Goal: Information Seeking & Learning: Check status

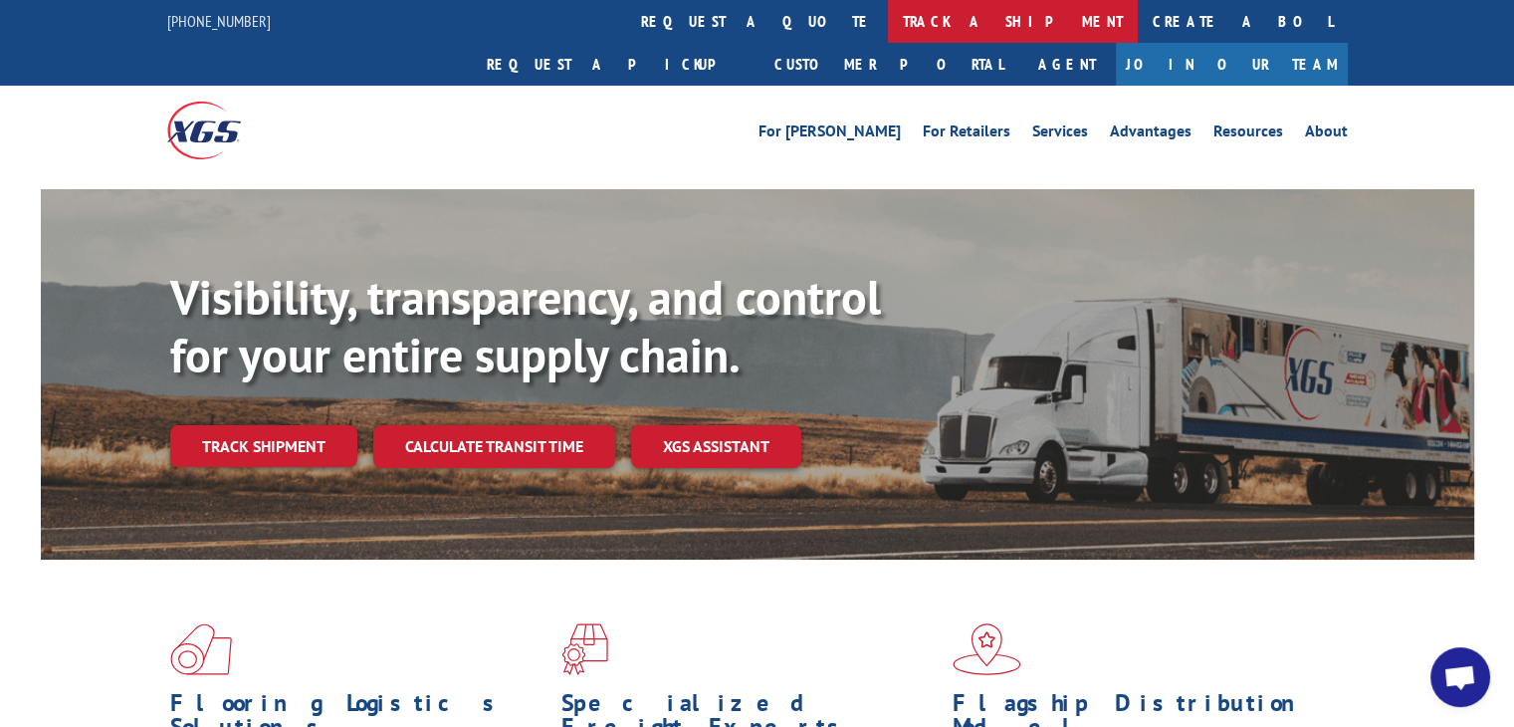
click at [888, 5] on link "track a shipment" at bounding box center [1013, 21] width 250 height 43
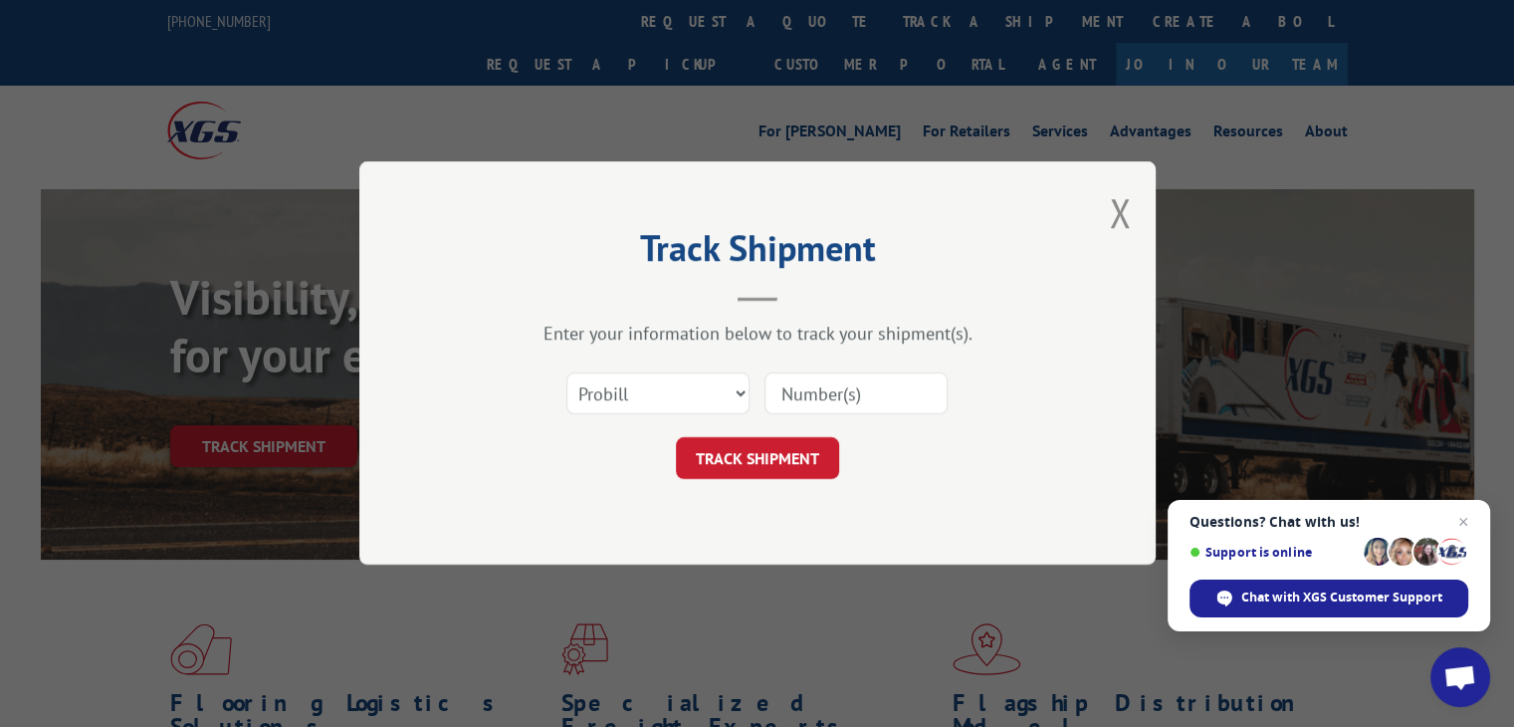
click at [892, 361] on div "Select category... Probill BOL PO" at bounding box center [757, 394] width 597 height 66
click at [878, 381] on input at bounding box center [856, 394] width 183 height 42
type input "16900850"
click at [759, 490] on div "Track Shipment Enter your information below to track your shipment(s). Select c…" at bounding box center [757, 362] width 796 height 403
click at [757, 482] on div "Track Shipment Enter your information below to track your shipment(s). Select c…" at bounding box center [757, 362] width 796 height 403
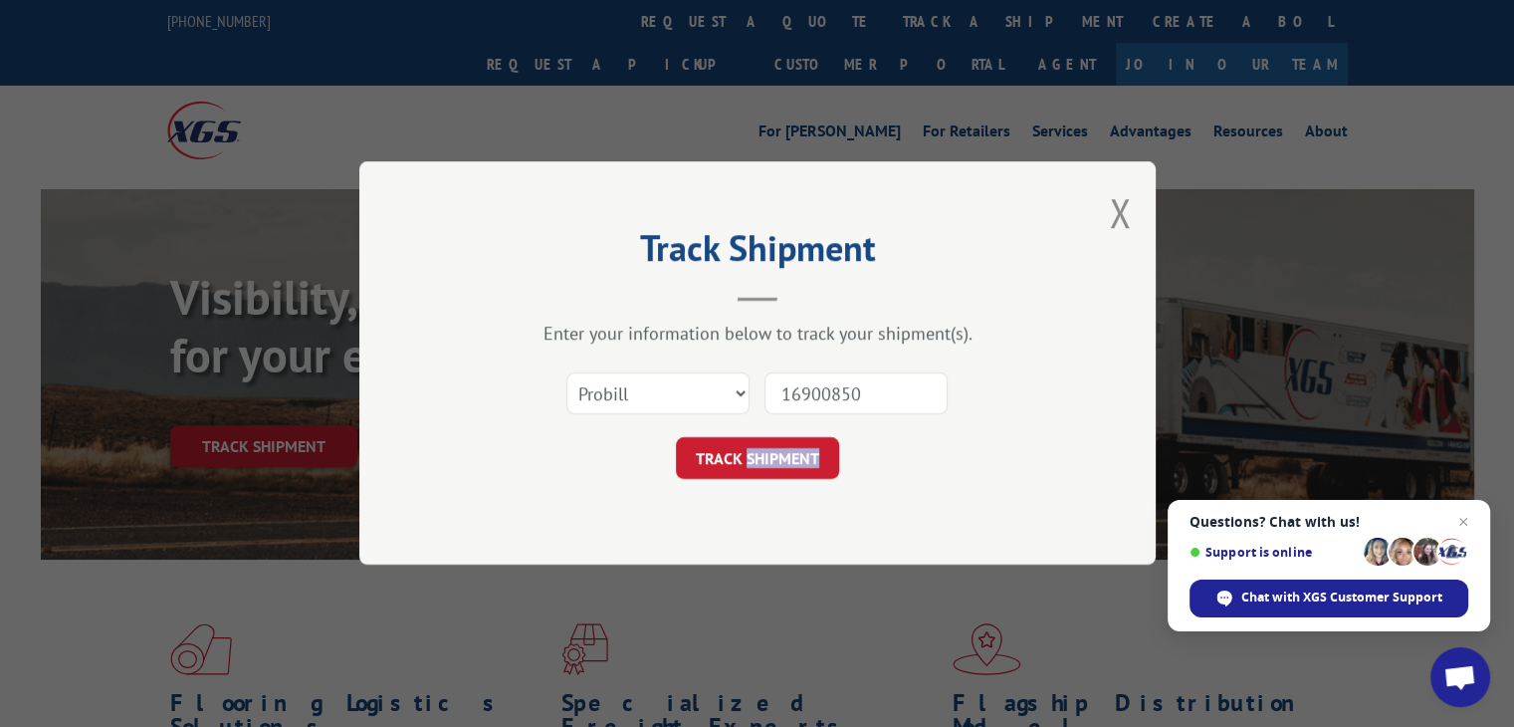
click at [757, 481] on div "Track Shipment Enter your information below to track your shipment(s). Select c…" at bounding box center [757, 362] width 796 height 403
click at [757, 469] on button "TRACK SHIPMENT" at bounding box center [757, 459] width 163 height 42
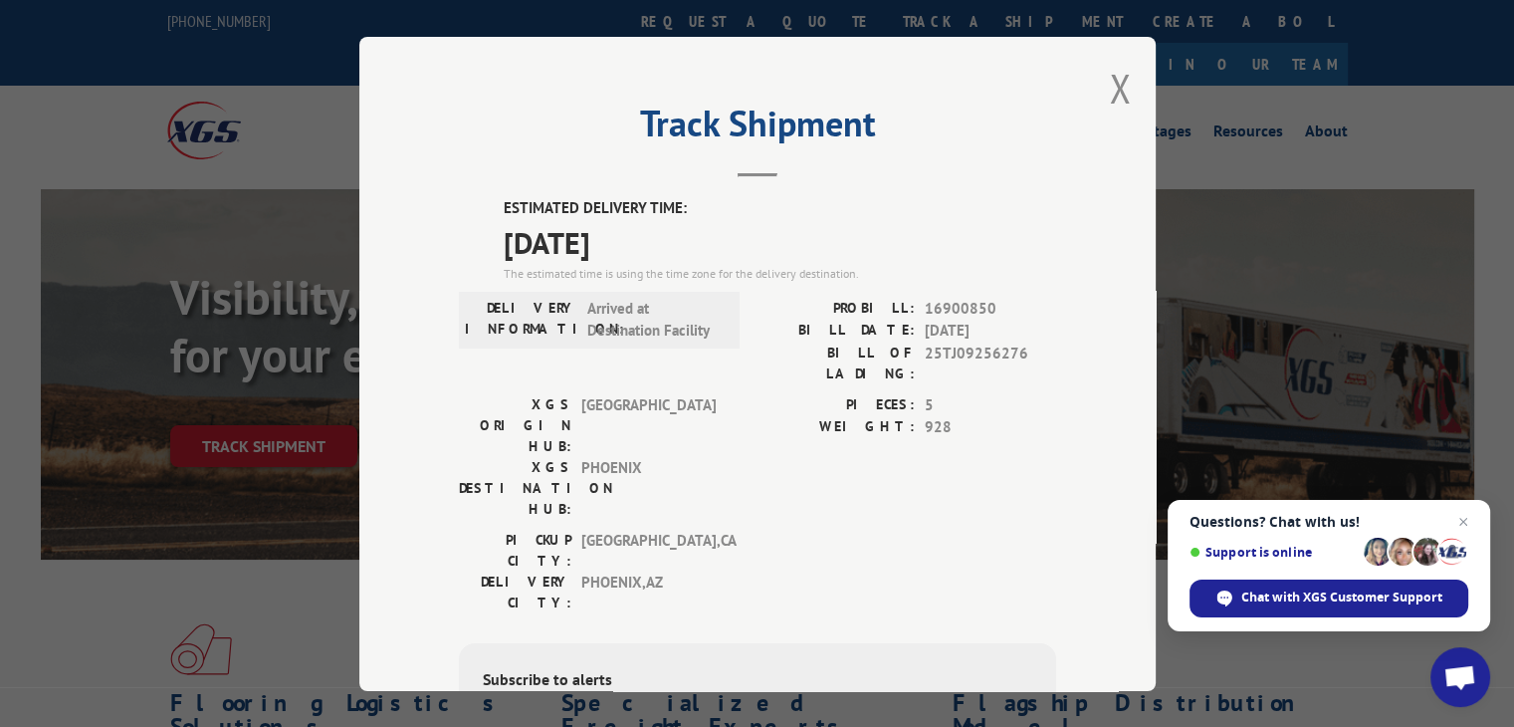
click at [617, 333] on span "Arrived at Destination Facility" at bounding box center [654, 319] width 134 height 45
click at [706, 333] on span "Arrived at Destination Facility" at bounding box center [654, 319] width 134 height 45
click at [1122, 81] on button "Close modal" at bounding box center [1120, 88] width 22 height 53
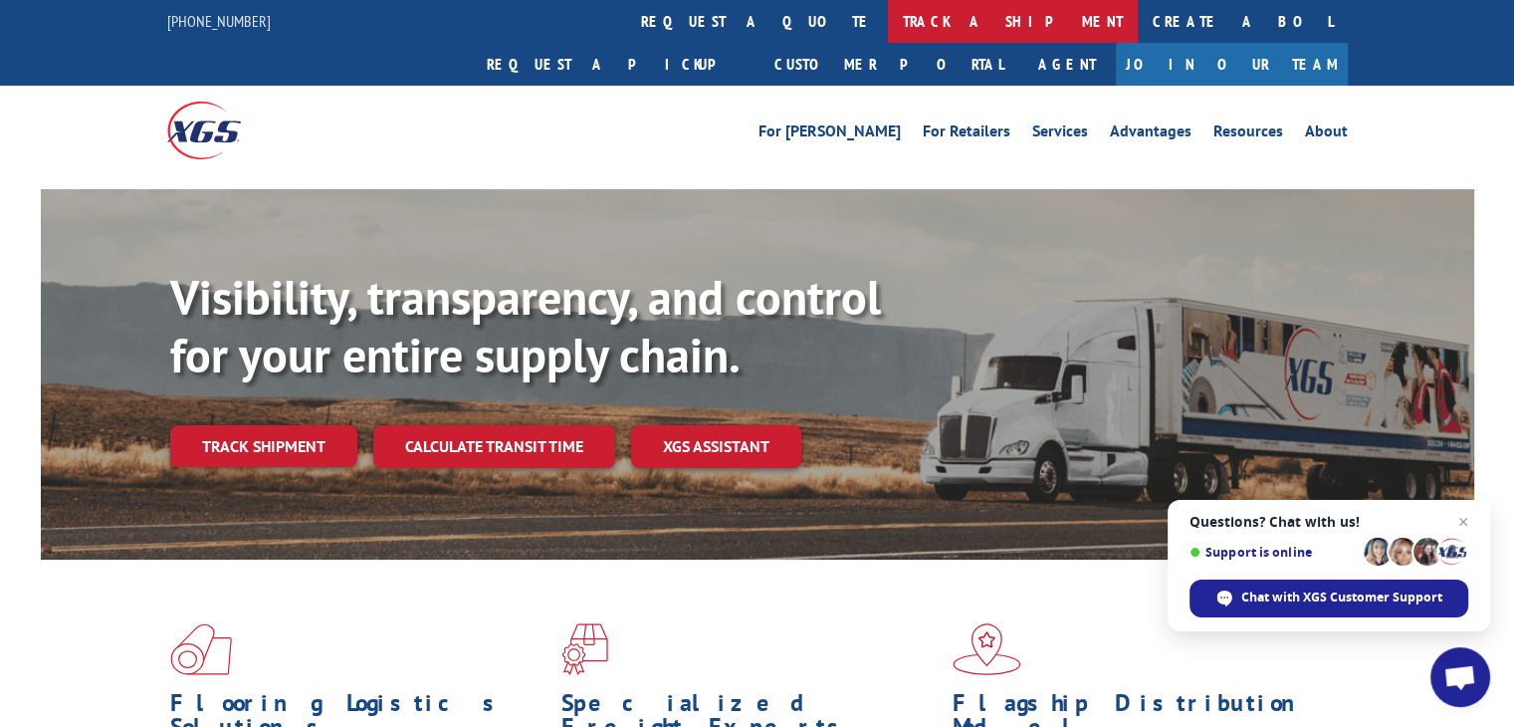
click at [888, 9] on link "track a shipment" at bounding box center [1013, 21] width 250 height 43
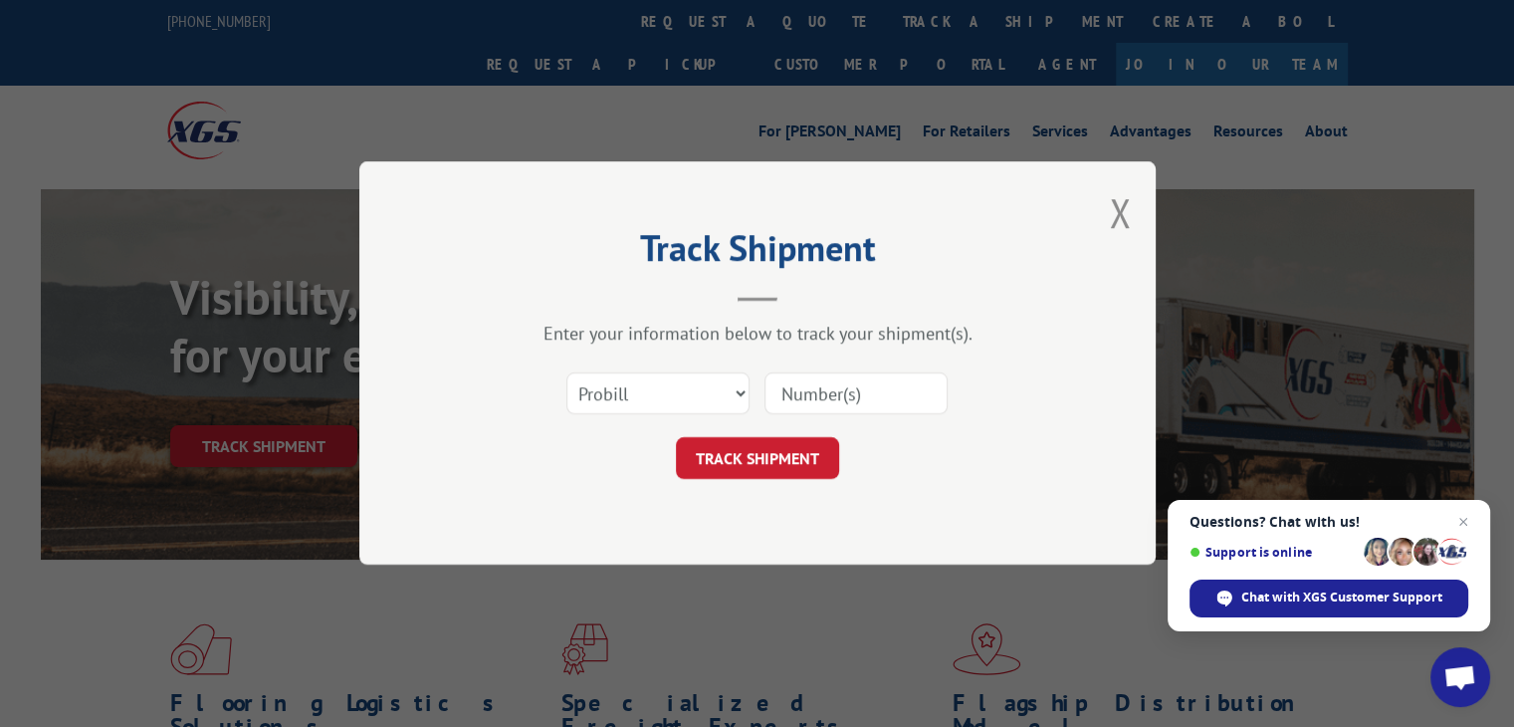
click at [829, 403] on input at bounding box center [856, 394] width 183 height 42
type input "16900850"
click at [796, 474] on button "TRACK SHIPMENT" at bounding box center [757, 459] width 163 height 42
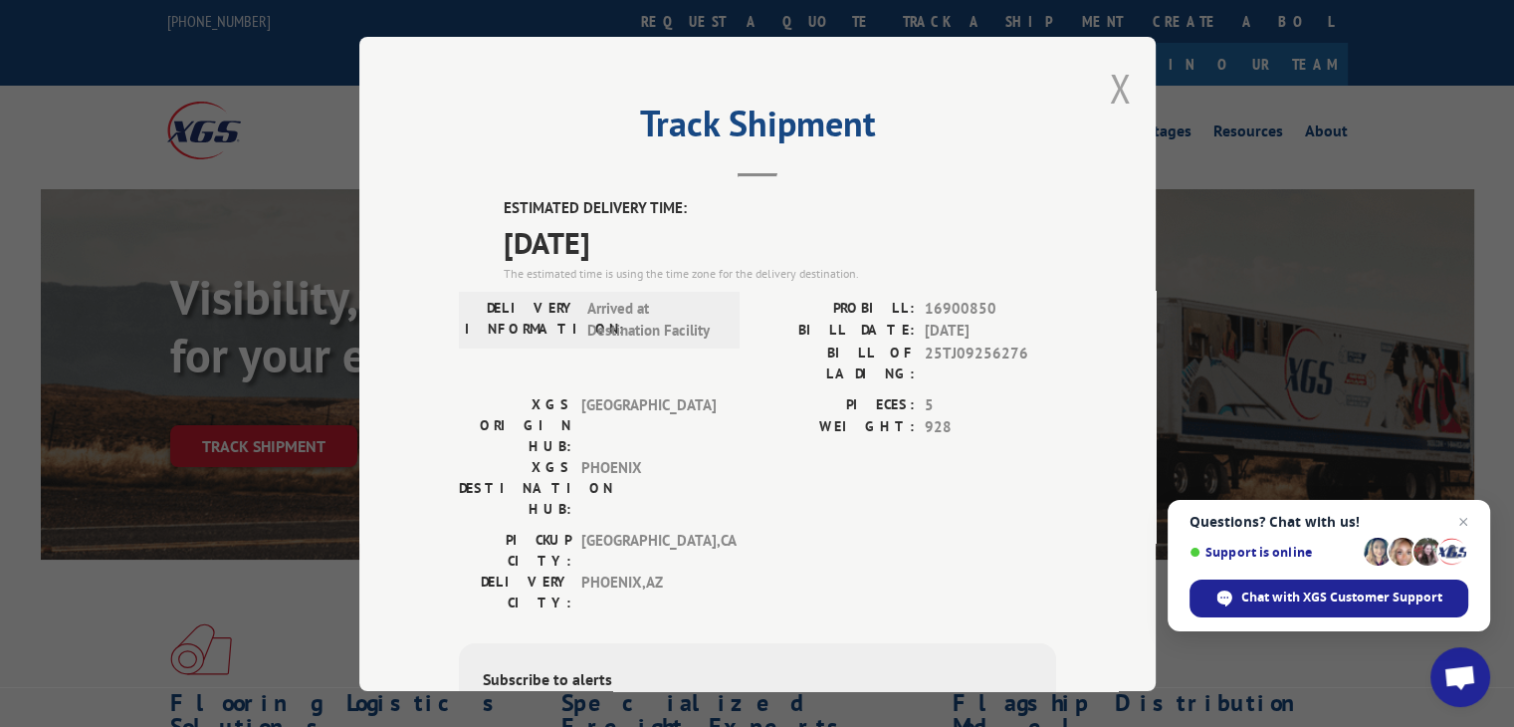
click at [1109, 88] on button "Close modal" at bounding box center [1120, 88] width 22 height 53
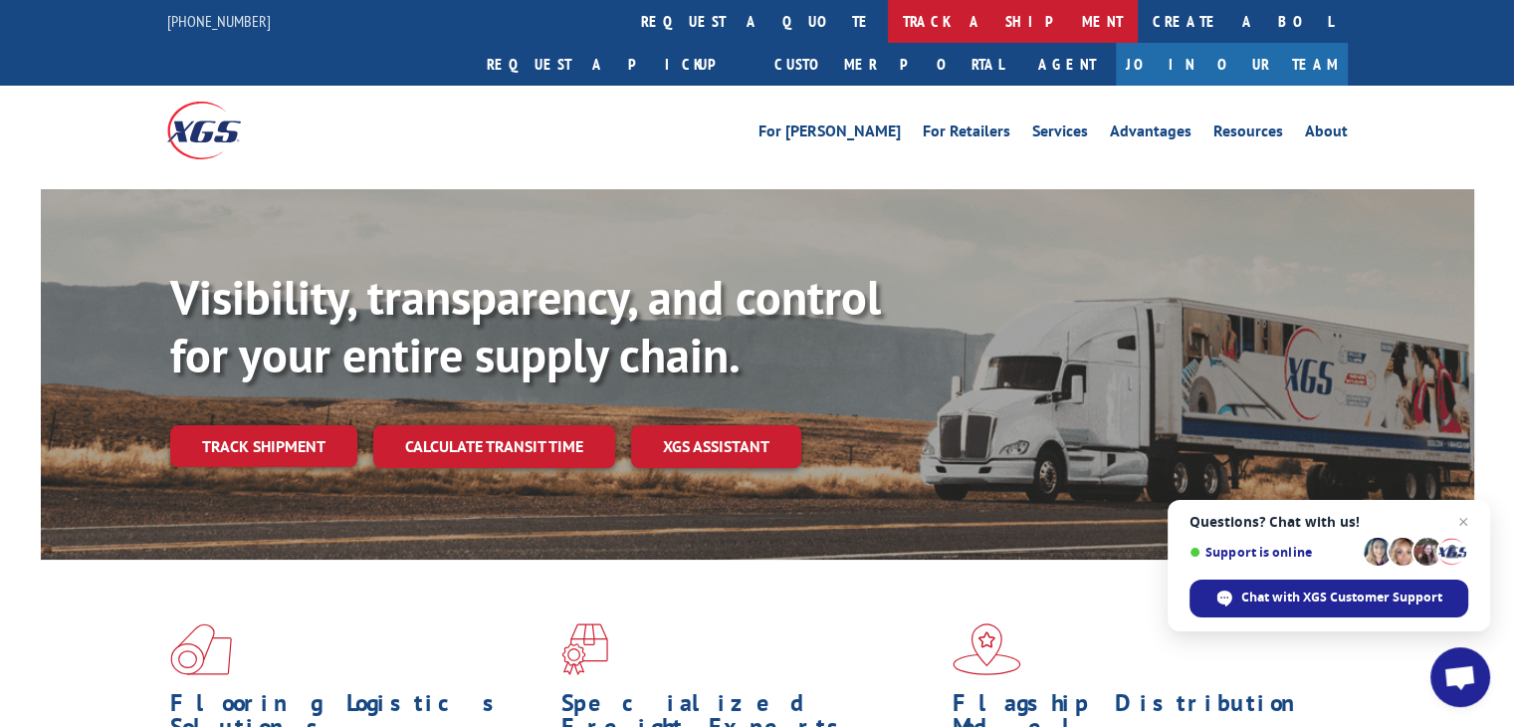
click at [888, 31] on link "track a shipment" at bounding box center [1013, 21] width 250 height 43
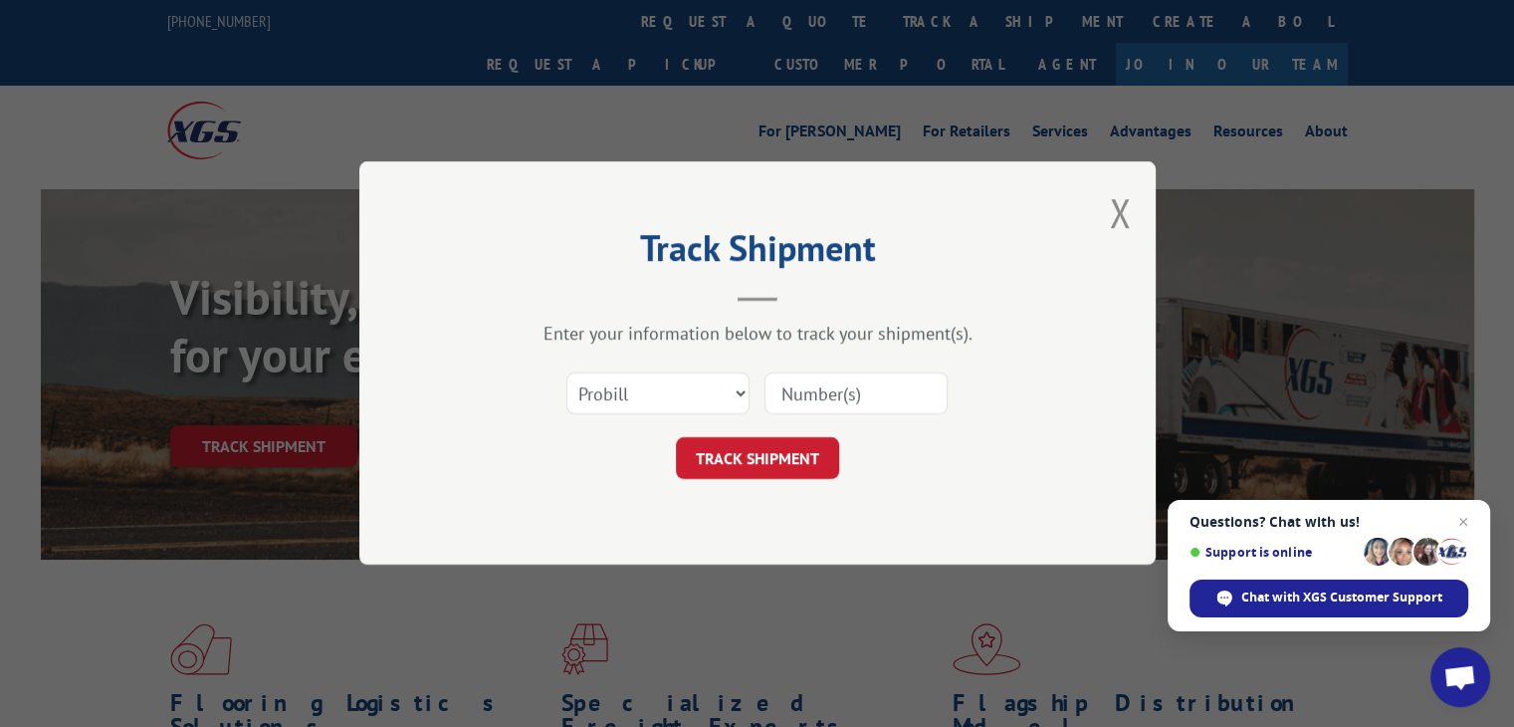
click at [885, 391] on input at bounding box center [856, 394] width 183 height 42
type input "16900850"
click at [747, 479] on button "TRACK SHIPMENT" at bounding box center [757, 459] width 163 height 42
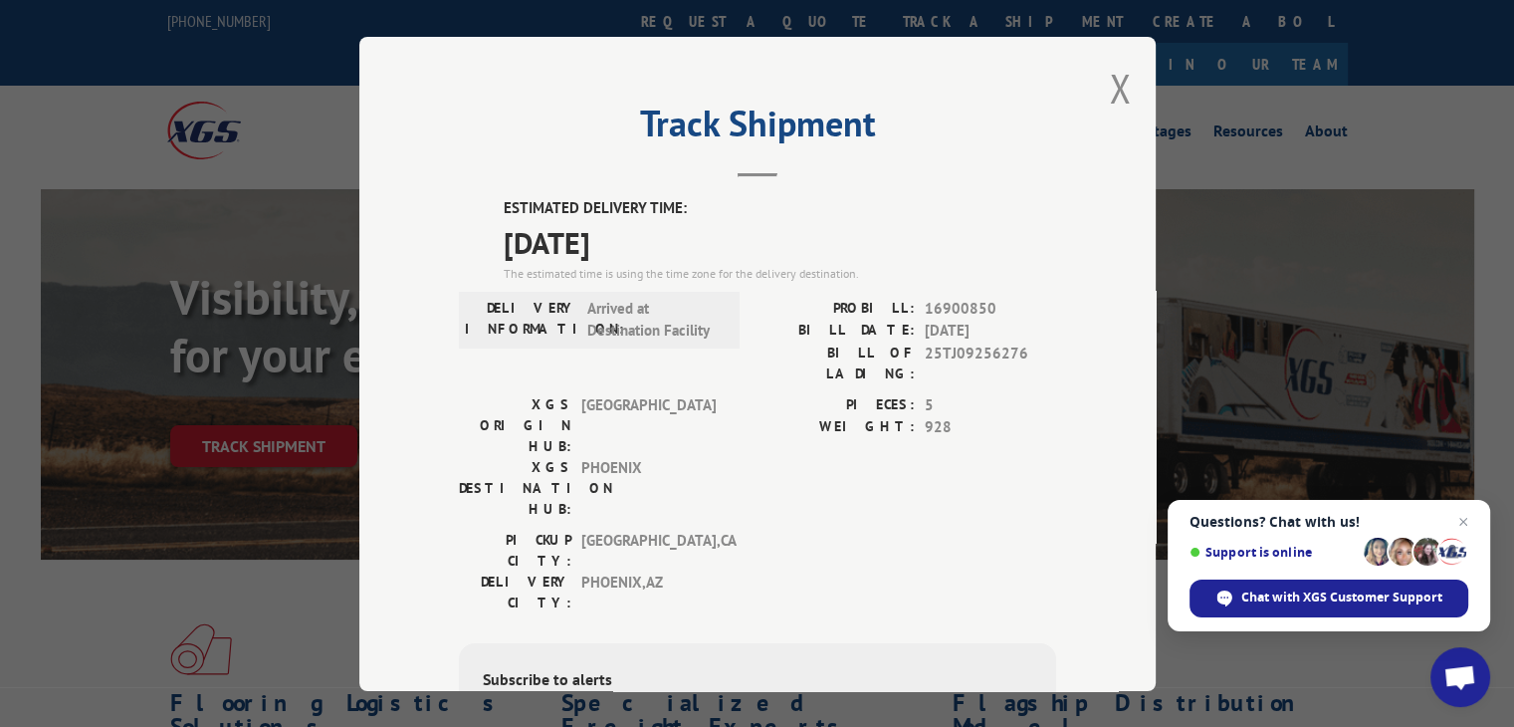
click at [1123, 69] on div "Track Shipment ESTIMATED DELIVERY TIME: [DATE] The estimated time is using the …" at bounding box center [757, 364] width 796 height 654
click at [1115, 80] on button "Close modal" at bounding box center [1120, 88] width 22 height 53
